Goal: Task Accomplishment & Management: Complete application form

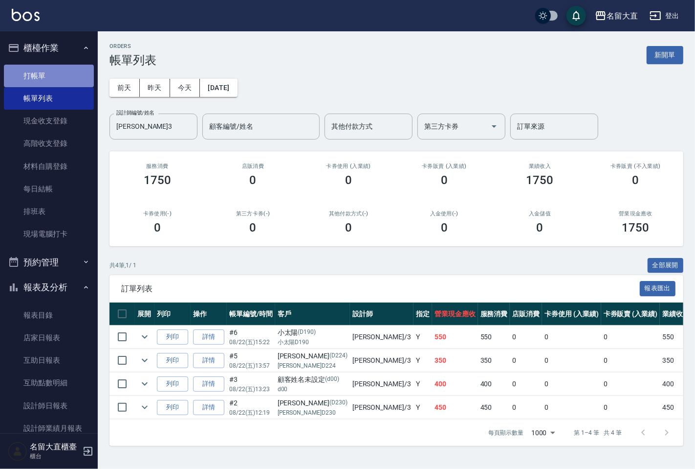
click at [60, 66] on link "打帳單" at bounding box center [49, 76] width 90 height 22
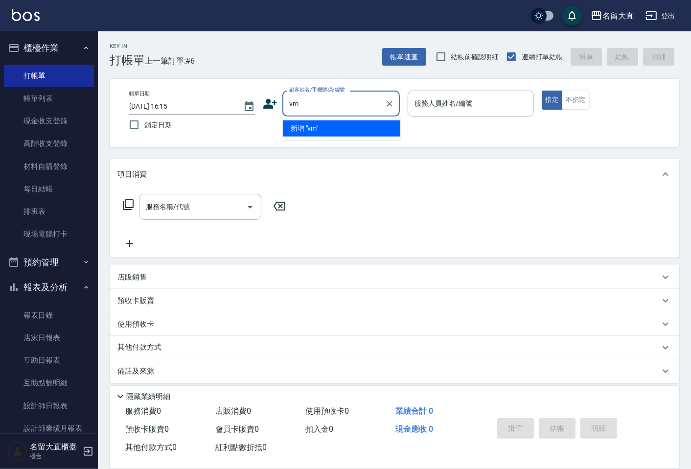
type input "v"
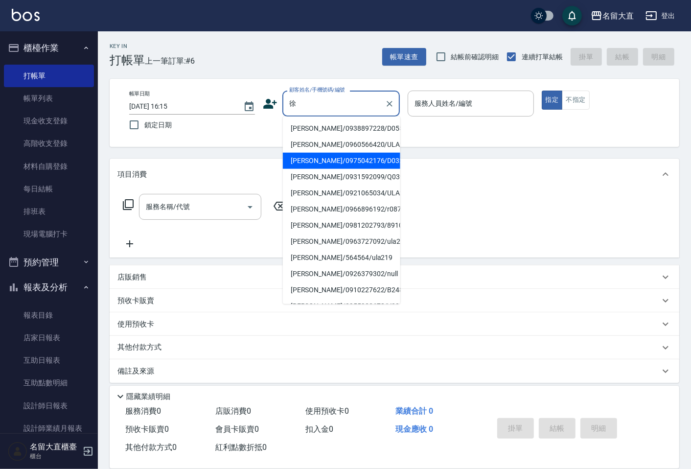
click at [368, 158] on li "[PERSON_NAME]/0975042176/D032" at bounding box center [341, 161] width 117 height 16
type input "[PERSON_NAME]/0975042176/D032"
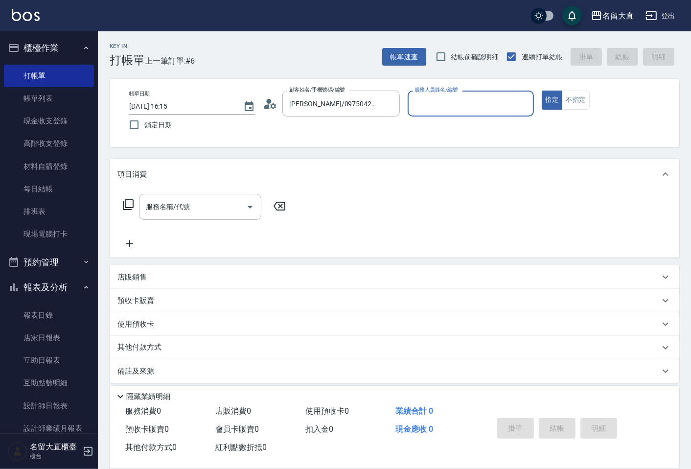
type input "[PERSON_NAME]3"
click at [541, 90] on button "指定" at bounding box center [551, 99] width 21 height 19
type button "true"
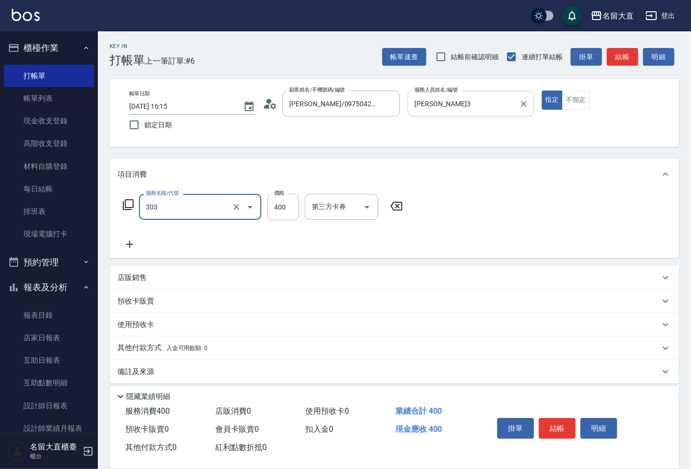
type input "剪髮(C級)(303)"
type input "350"
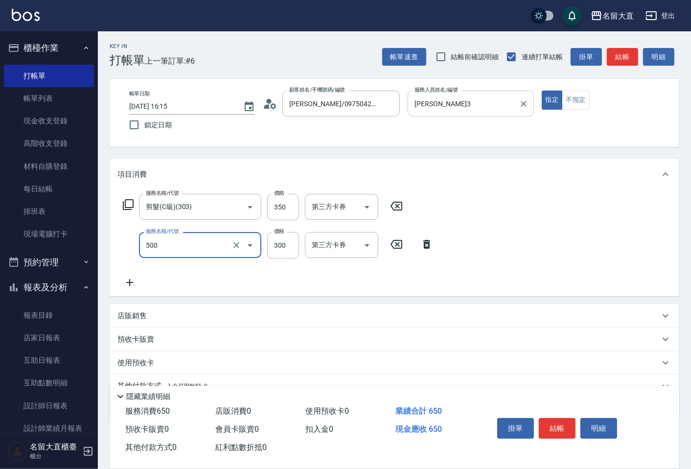
type input "洗髮(500)"
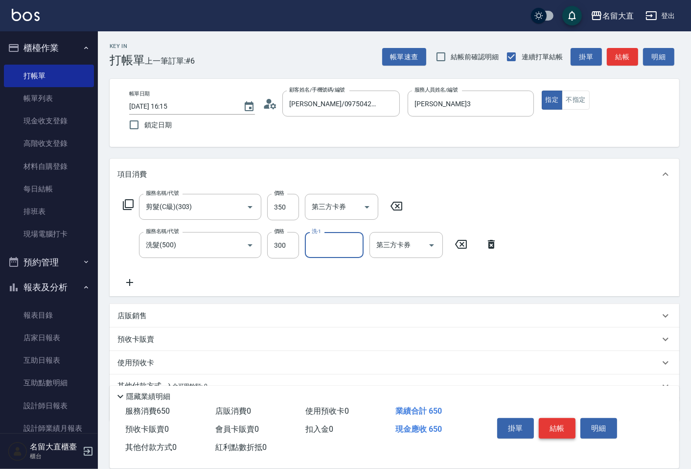
click at [558, 426] on button "結帳" at bounding box center [556, 428] width 37 height 21
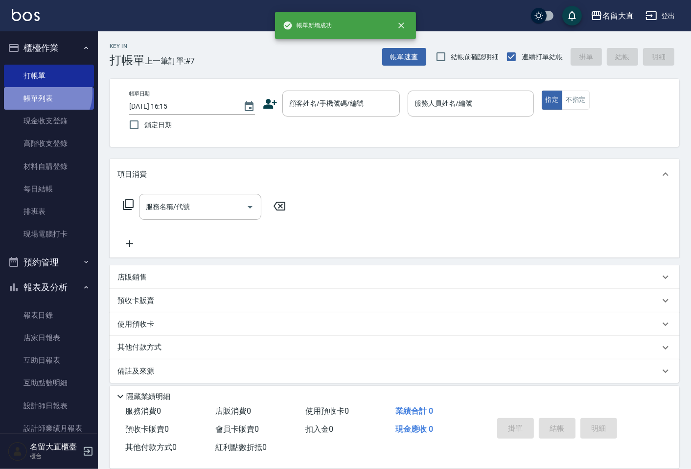
click at [46, 93] on link "帳單列表" at bounding box center [49, 98] width 90 height 22
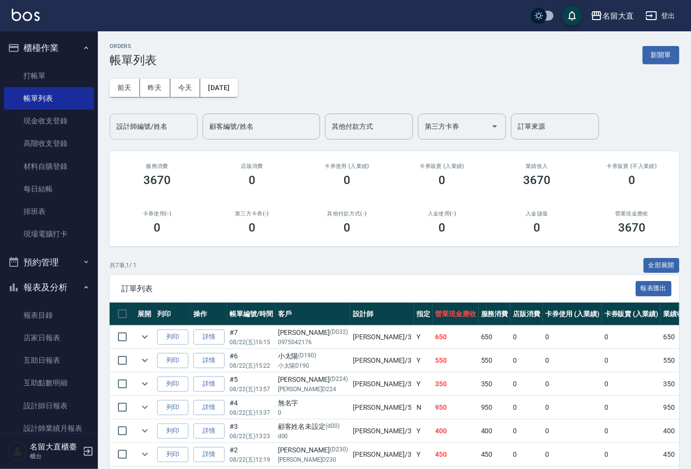
click at [149, 133] on input "設計師編號/姓名" at bounding box center [153, 126] width 79 height 17
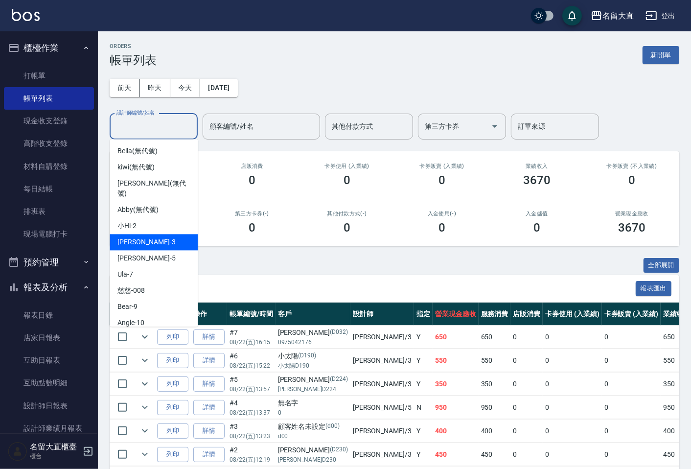
click at [140, 237] on span "[PERSON_NAME]3" at bounding box center [146, 242] width 58 height 10
type input "[PERSON_NAME]3"
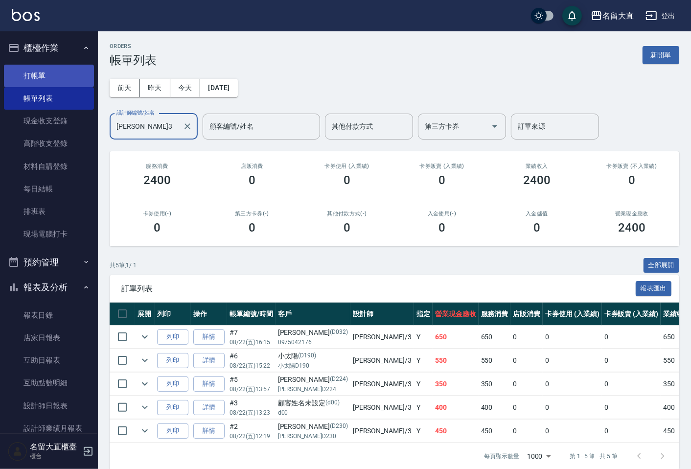
click at [43, 67] on link "打帳單" at bounding box center [49, 76] width 90 height 22
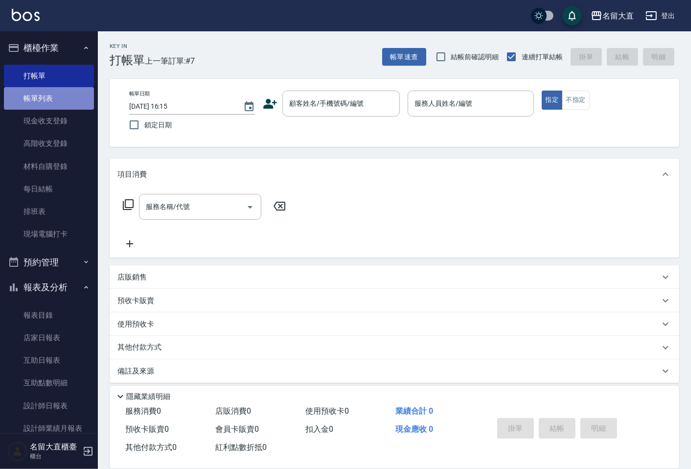
click at [54, 99] on link "帳單列表" at bounding box center [49, 98] width 90 height 22
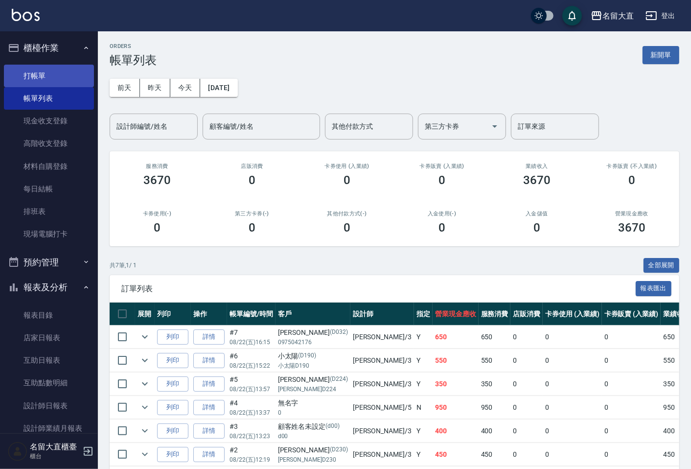
click at [59, 70] on link "打帳單" at bounding box center [49, 76] width 90 height 22
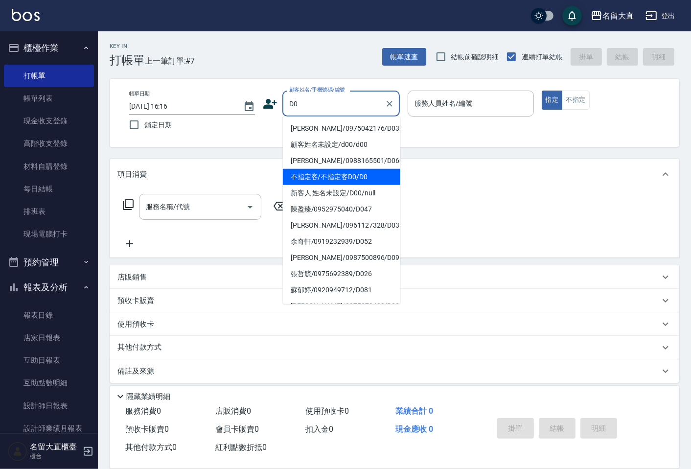
type input "不指定客/不指定客D0/D0"
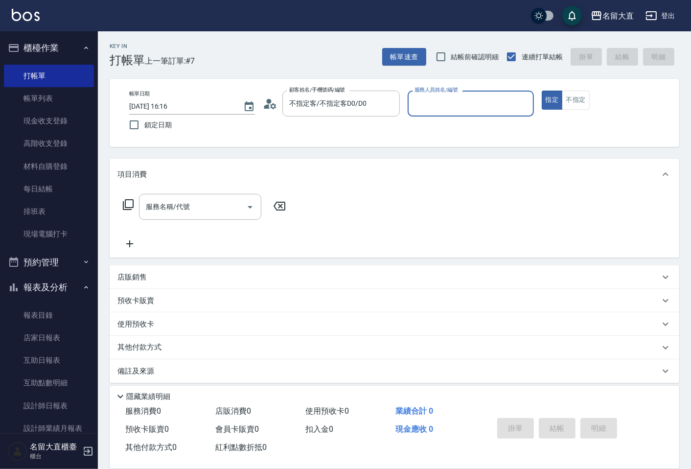
type input "[PERSON_NAME]3"
click at [541, 90] on button "指定" at bounding box center [551, 99] width 21 height 19
type button "true"
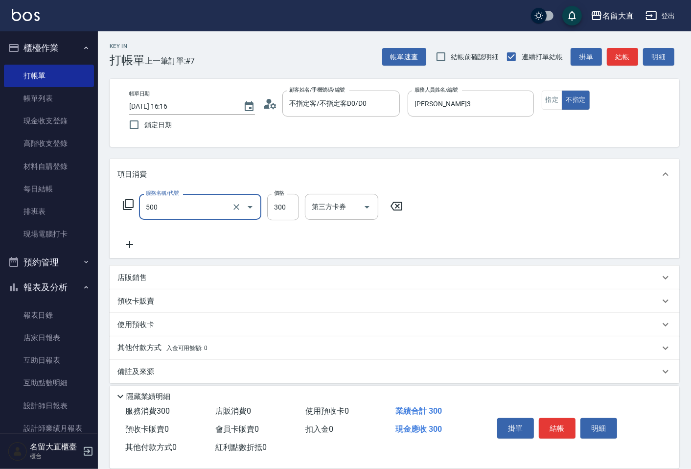
type input "洗髮(500)"
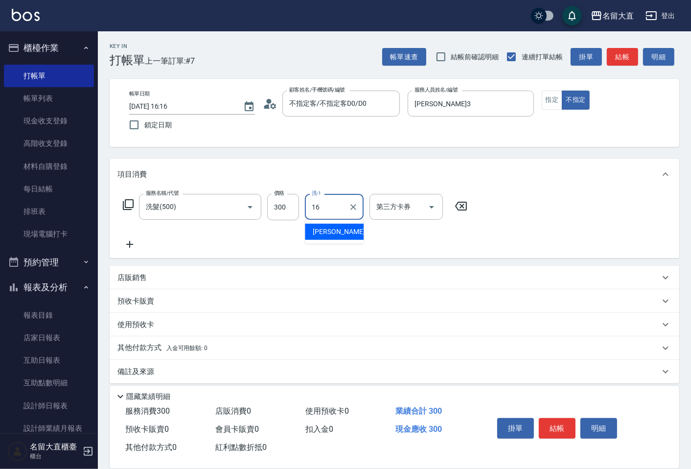
type input "[PERSON_NAME]-16"
click at [558, 419] on button "結帳" at bounding box center [556, 428] width 37 height 21
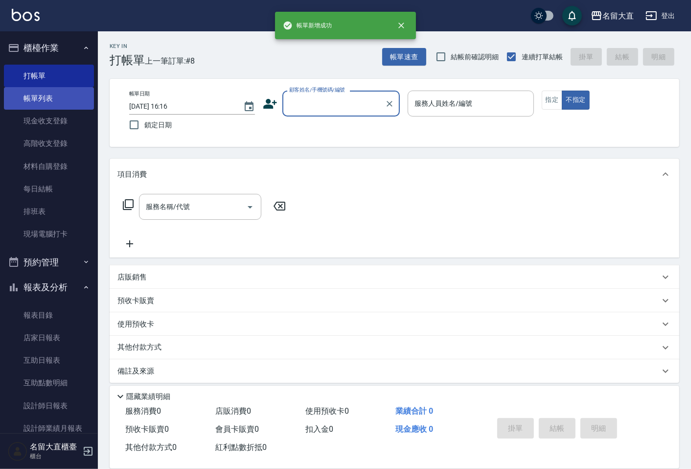
click at [49, 103] on link "帳單列表" at bounding box center [49, 98] width 90 height 22
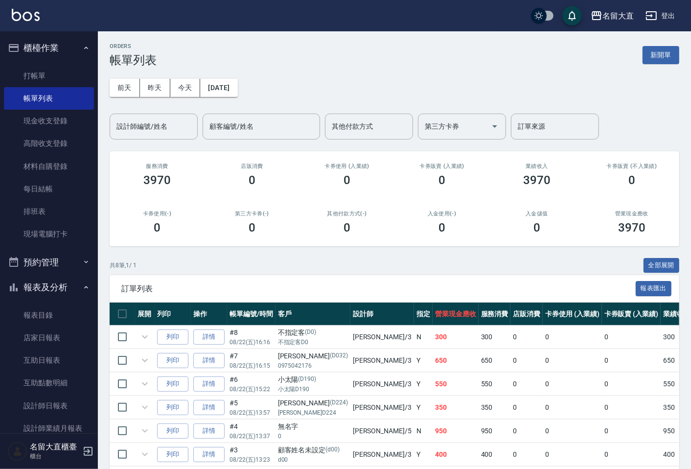
click at [143, 144] on div "ORDERS 帳單列表 新開單 [DATE] [DATE] [DATE] [DATE] 設計師編號/姓名 設計師編號/姓名 顧客編號/姓名 顧客編號/姓名 其…" at bounding box center [394, 291] width 593 height 520
click at [143, 139] on div "設計師編號/姓名" at bounding box center [154, 126] width 88 height 26
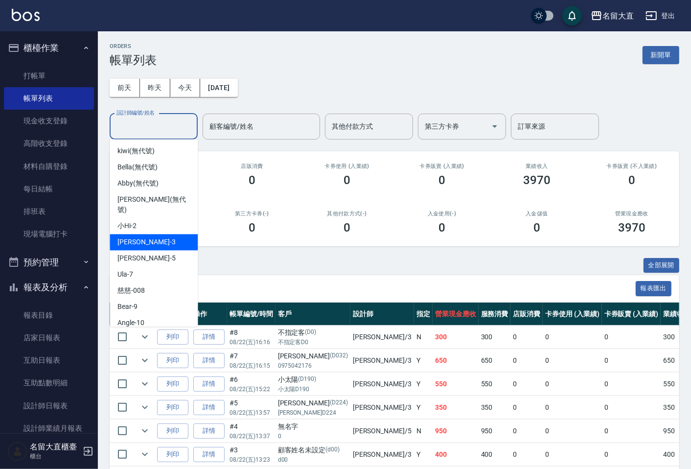
click at [144, 234] on div "[PERSON_NAME]3" at bounding box center [154, 242] width 88 height 16
type input "[PERSON_NAME]3"
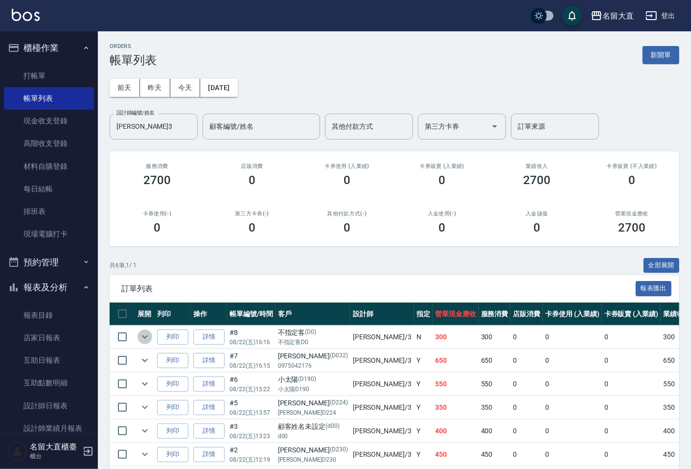
click at [139, 335] on icon "expand row" at bounding box center [145, 337] width 12 height 12
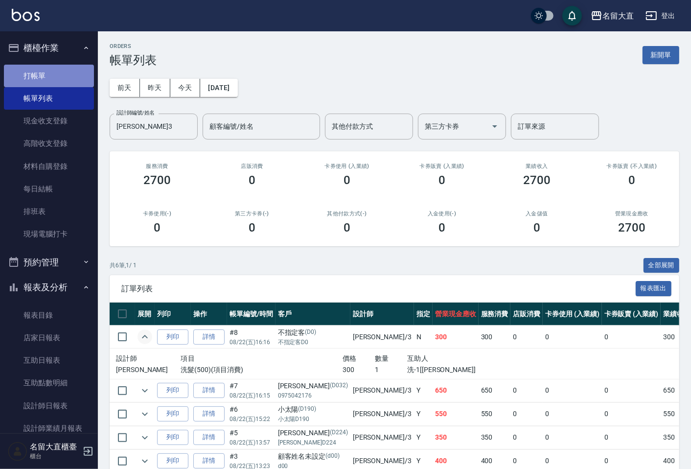
drag, startPoint x: 179, startPoint y: 299, endPoint x: 49, endPoint y: 78, distance: 256.3
click at [49, 78] on link "打帳單" at bounding box center [49, 76] width 90 height 22
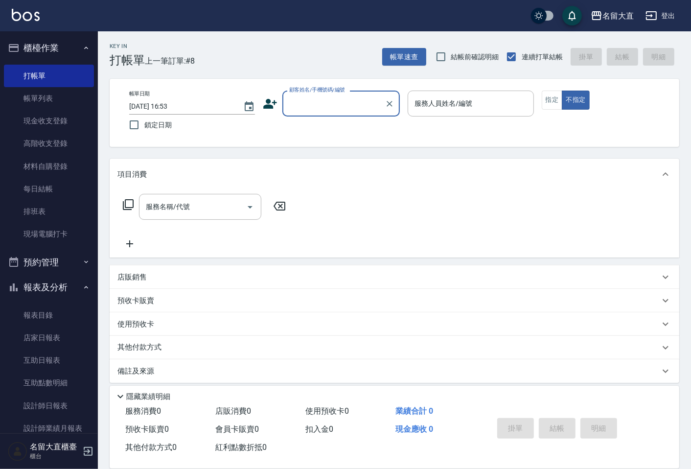
click at [298, 105] on input "顧客姓名/手機號碼/編號" at bounding box center [334, 103] width 94 height 17
click at [345, 128] on li "新增 "[PERSON_NAME]"" at bounding box center [341, 128] width 117 height 16
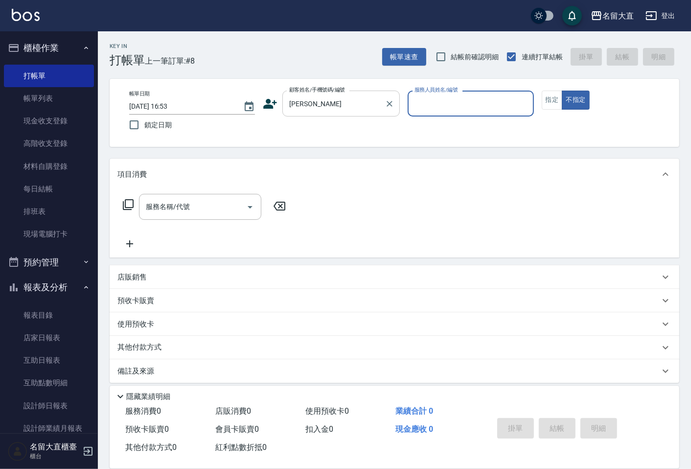
click at [330, 113] on div "[PERSON_NAME]姓名/手機號碼/編號" at bounding box center [340, 103] width 117 height 26
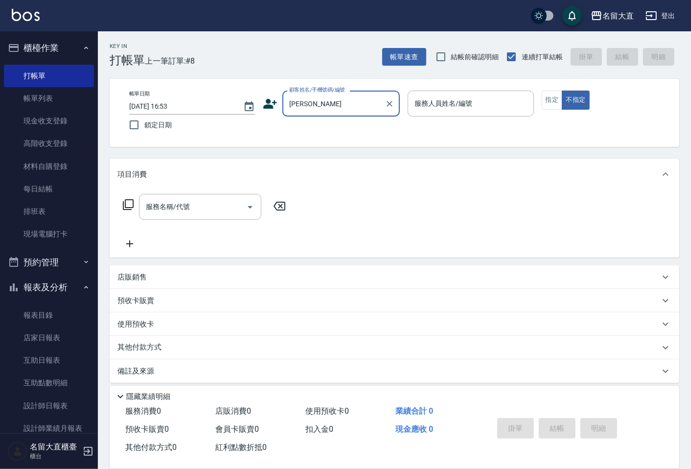
click at [328, 104] on input "[PERSON_NAME]" at bounding box center [334, 103] width 94 height 17
click at [336, 126] on li "吳培華/0934012208/D147" at bounding box center [341, 128] width 117 height 16
type input "吳培華/0934012208/D147"
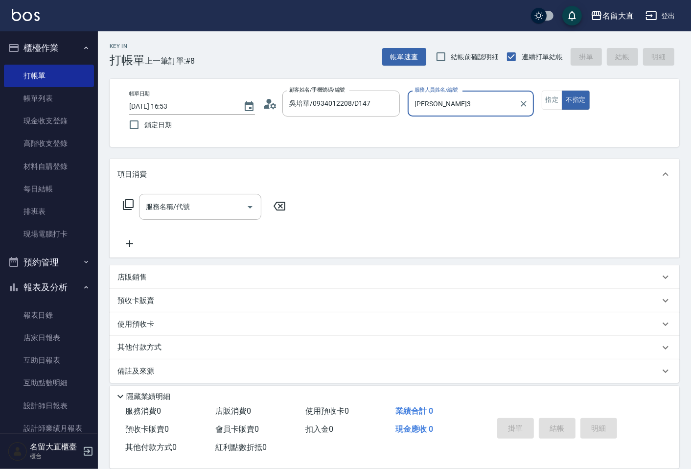
type input "[PERSON_NAME]3"
click at [561, 90] on button "不指定" at bounding box center [574, 99] width 27 height 19
type button "false"
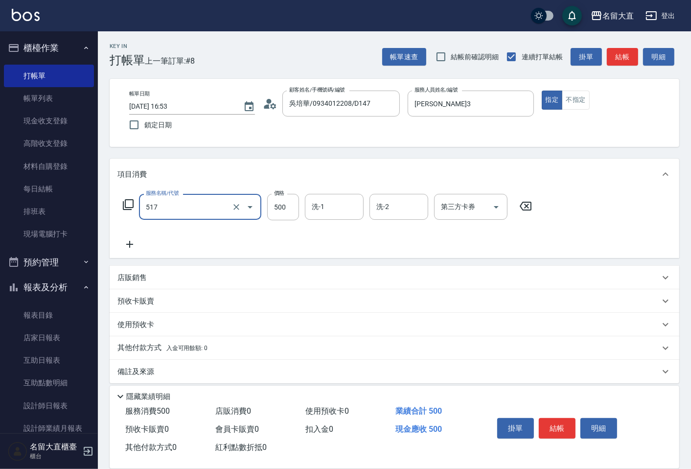
type input "舒醒頭皮(517)"
type input "600"
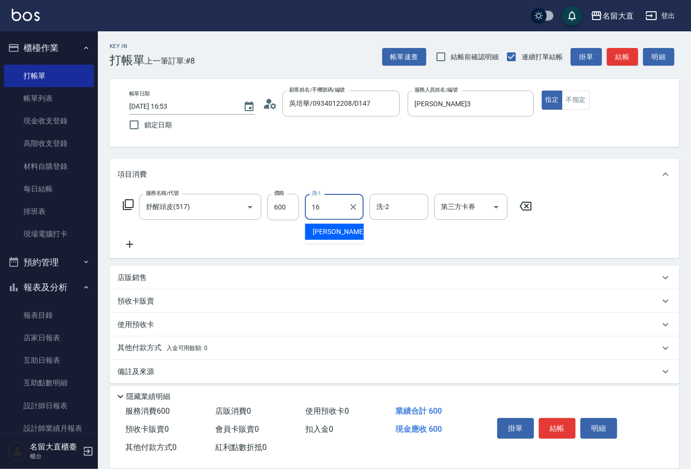
type input "[PERSON_NAME]-16"
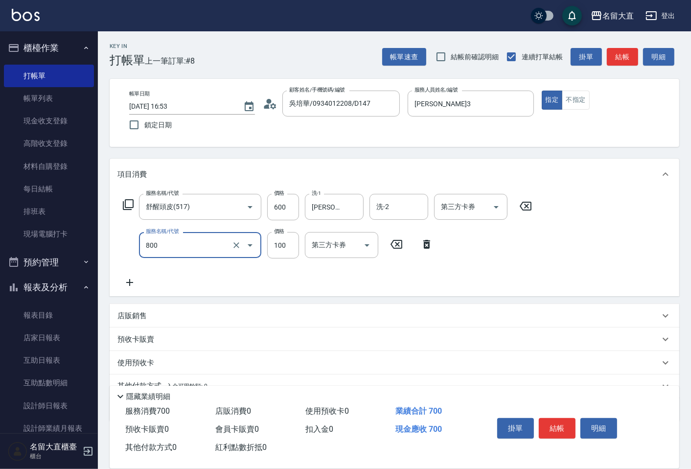
type input "快速修護(800)"
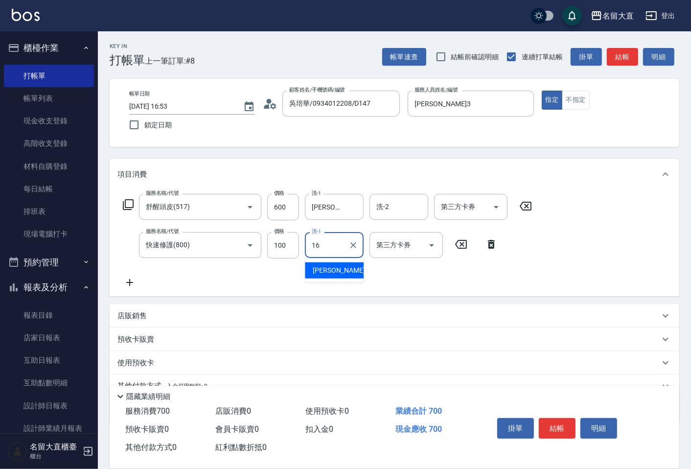
type input "[PERSON_NAME]-16"
click at [633, 57] on button "結帳" at bounding box center [621, 57] width 31 height 18
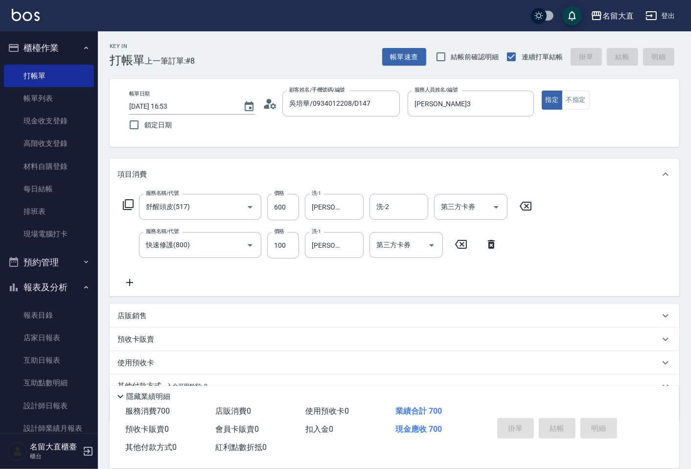
type input "[DATE] 16:54"
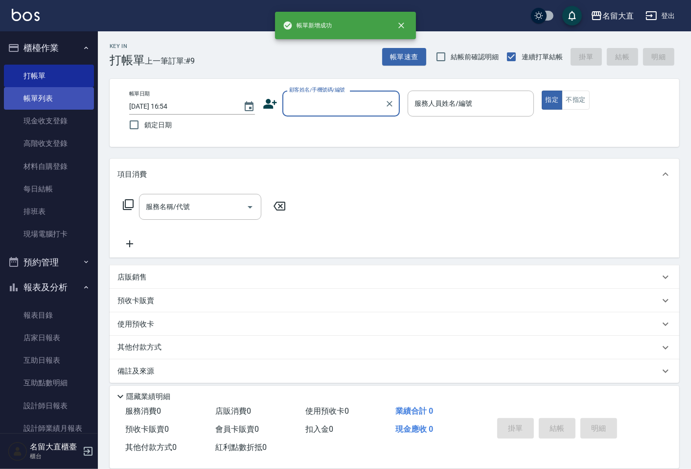
click at [37, 99] on link "帳單列表" at bounding box center [49, 98] width 90 height 22
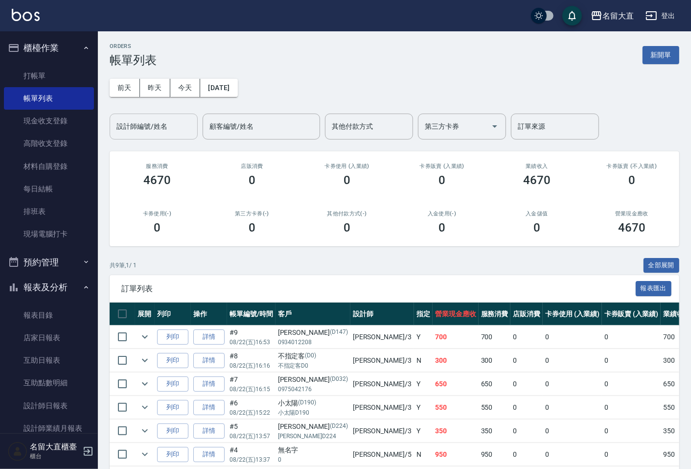
click at [142, 131] on input "設計師編號/姓名" at bounding box center [153, 126] width 79 height 17
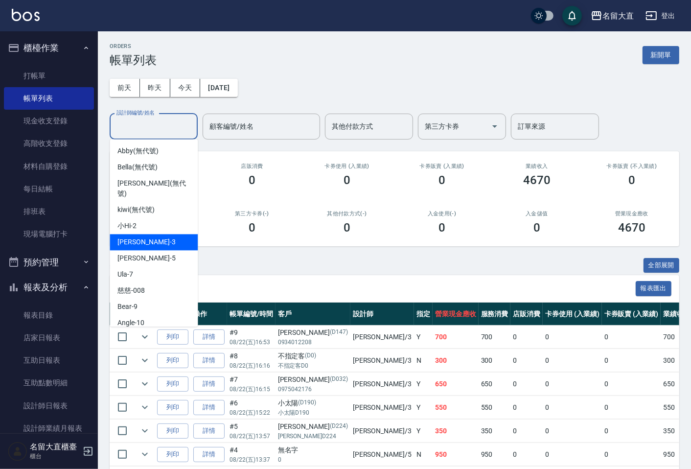
click at [143, 237] on span "[PERSON_NAME]3" at bounding box center [146, 242] width 58 height 10
type input "[PERSON_NAME]3"
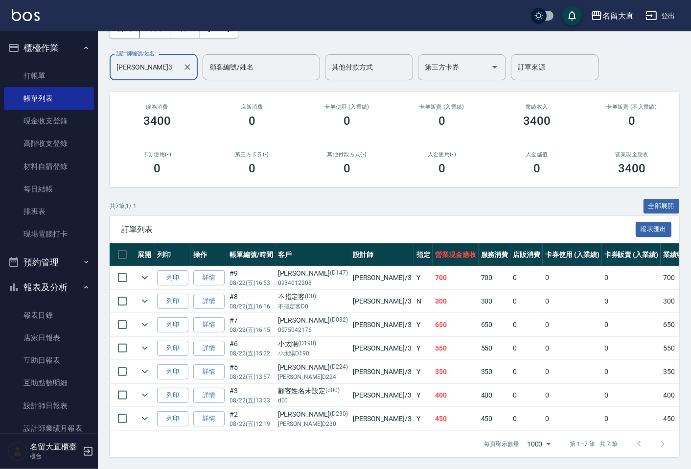
scroll to position [67, 0]
